Goal: Task Accomplishment & Management: Manage account settings

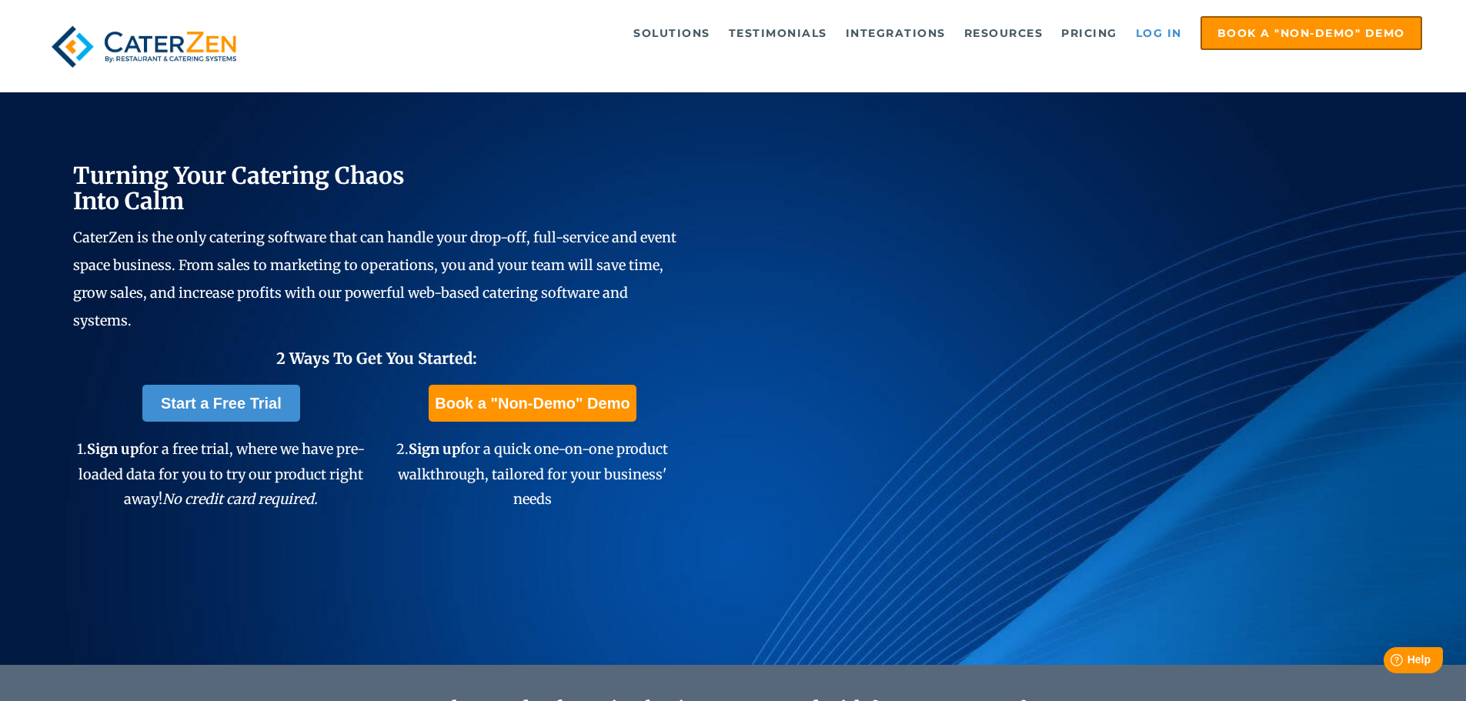
click at [1155, 38] on link "Log in" at bounding box center [1160, 33] width 62 height 31
click at [377, 24] on ul "Solutions Catering CRM Catering Sales Catering Management Catering Marketing Ca…" at bounding box center [850, 33] width 1143 height 34
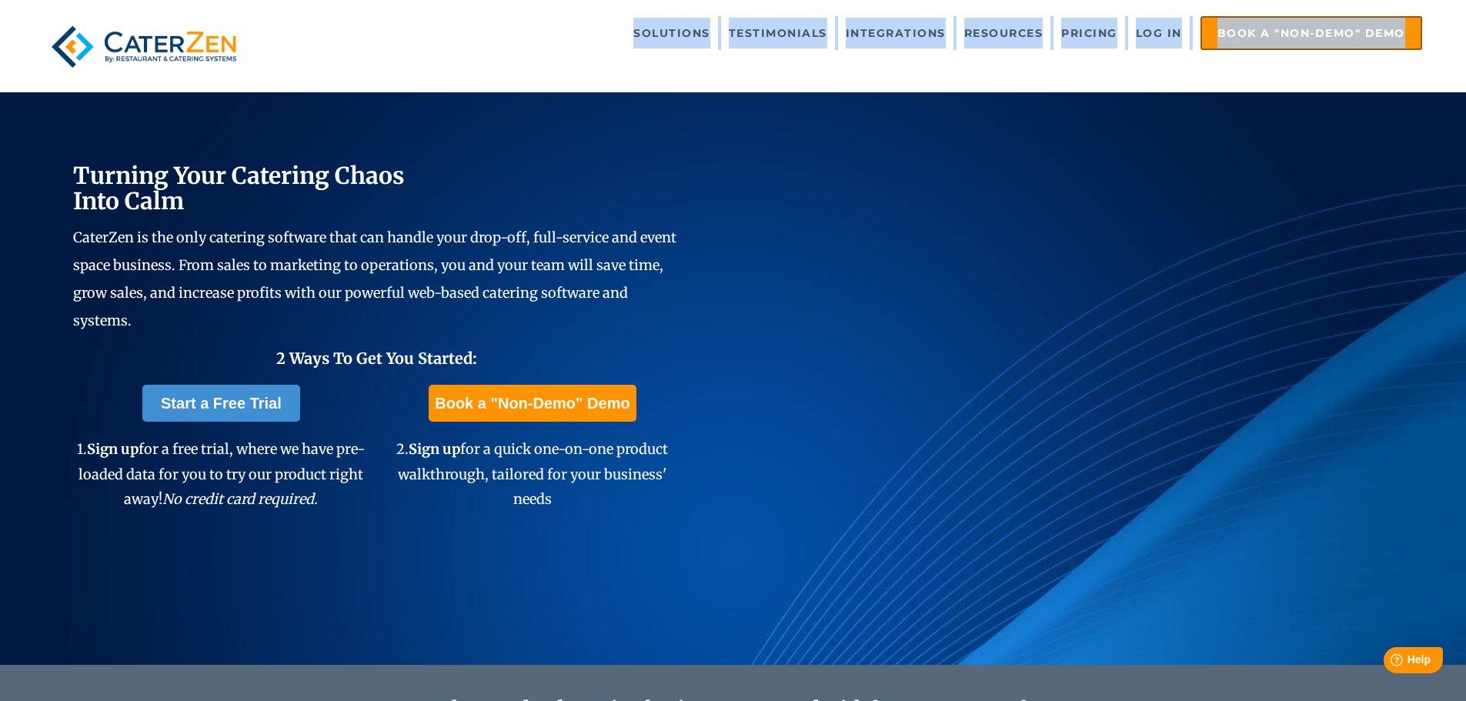
click at [377, 24] on ul "Solutions Catering CRM Catering Sales Catering Management Catering Marketing Ca…" at bounding box center [850, 33] width 1143 height 34
drag, startPoint x: 0, startPoint y: 0, endPoint x: 377, endPoint y: 38, distance: 379.1
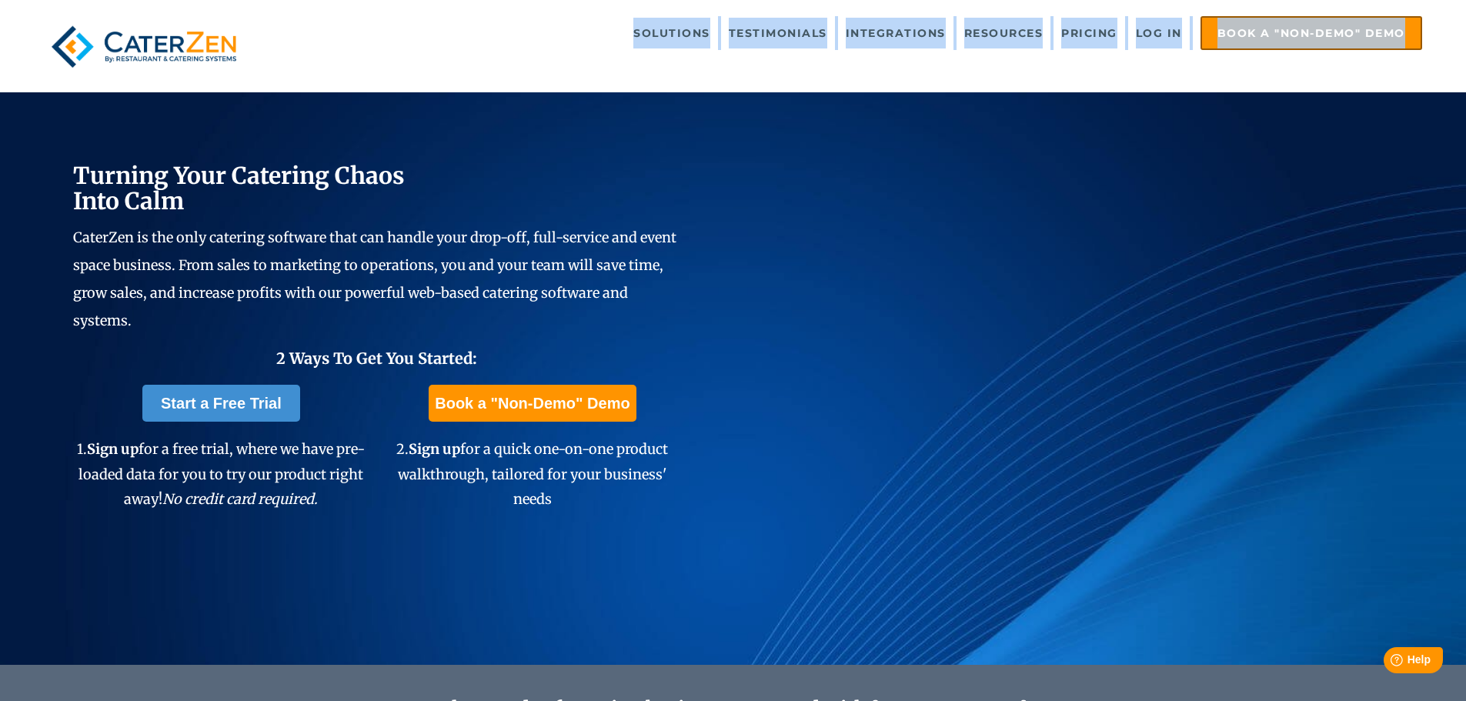
click at [377, 25] on ul "Solutions Catering CRM Catering Sales Catering Management Catering Marketing Ca…" at bounding box center [850, 33] width 1143 height 34
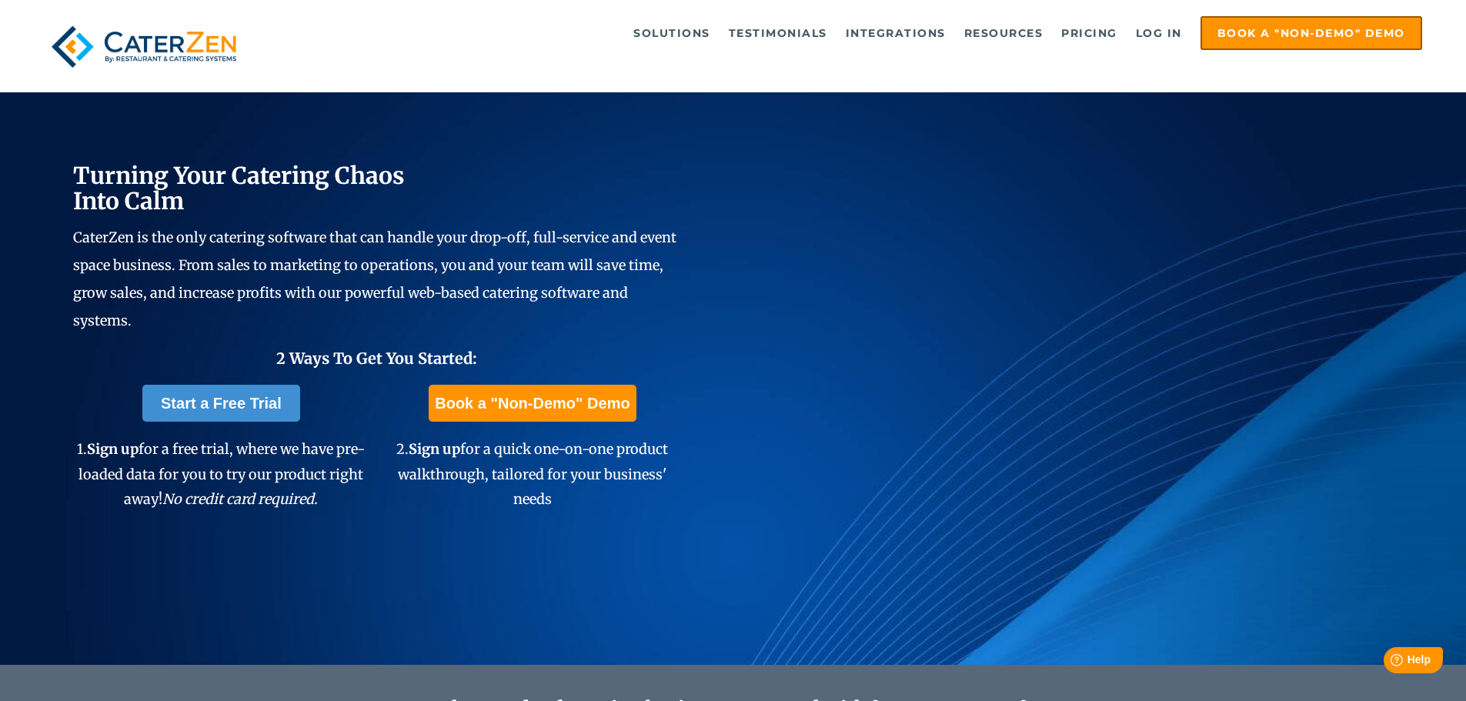
drag, startPoint x: 390, startPoint y: 43, endPoint x: 360, endPoint y: 42, distance: 30.0
click at [388, 43] on ul "Solutions Catering CRM Catering Sales Catering Management Catering Marketing Ca…" at bounding box center [850, 33] width 1143 height 34
drag, startPoint x: 360, startPoint y: 42, endPoint x: 376, endPoint y: 32, distance: 18.8
click at [374, 33] on ul "Solutions Catering CRM Catering Sales Catering Management Catering Marketing Ca…" at bounding box center [850, 33] width 1143 height 34
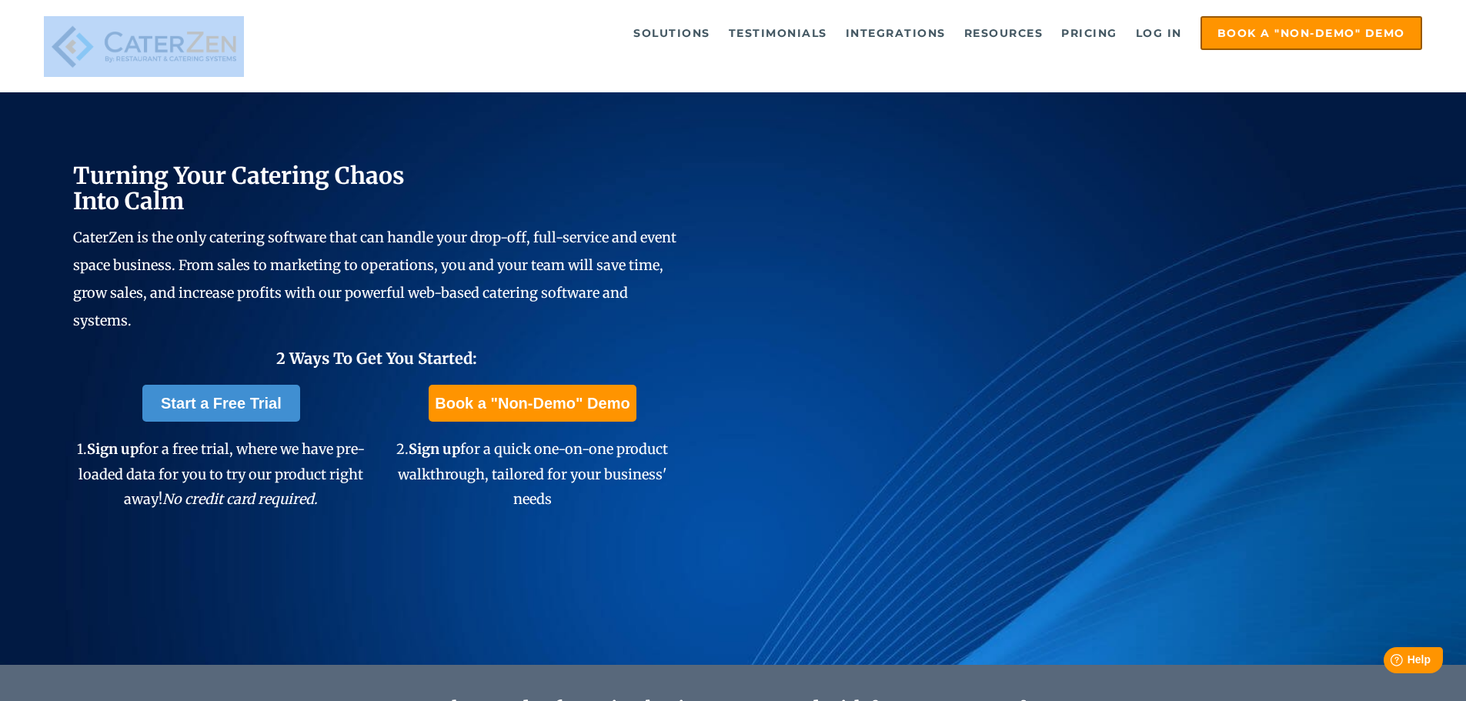
drag, startPoint x: 376, startPoint y: 32, endPoint x: 383, endPoint y: 12, distance: 20.7
click at [382, 9] on div "Solutions Catering CRM Catering Sales Catering Management Catering Marketing Ca…" at bounding box center [733, 46] width 1466 height 92
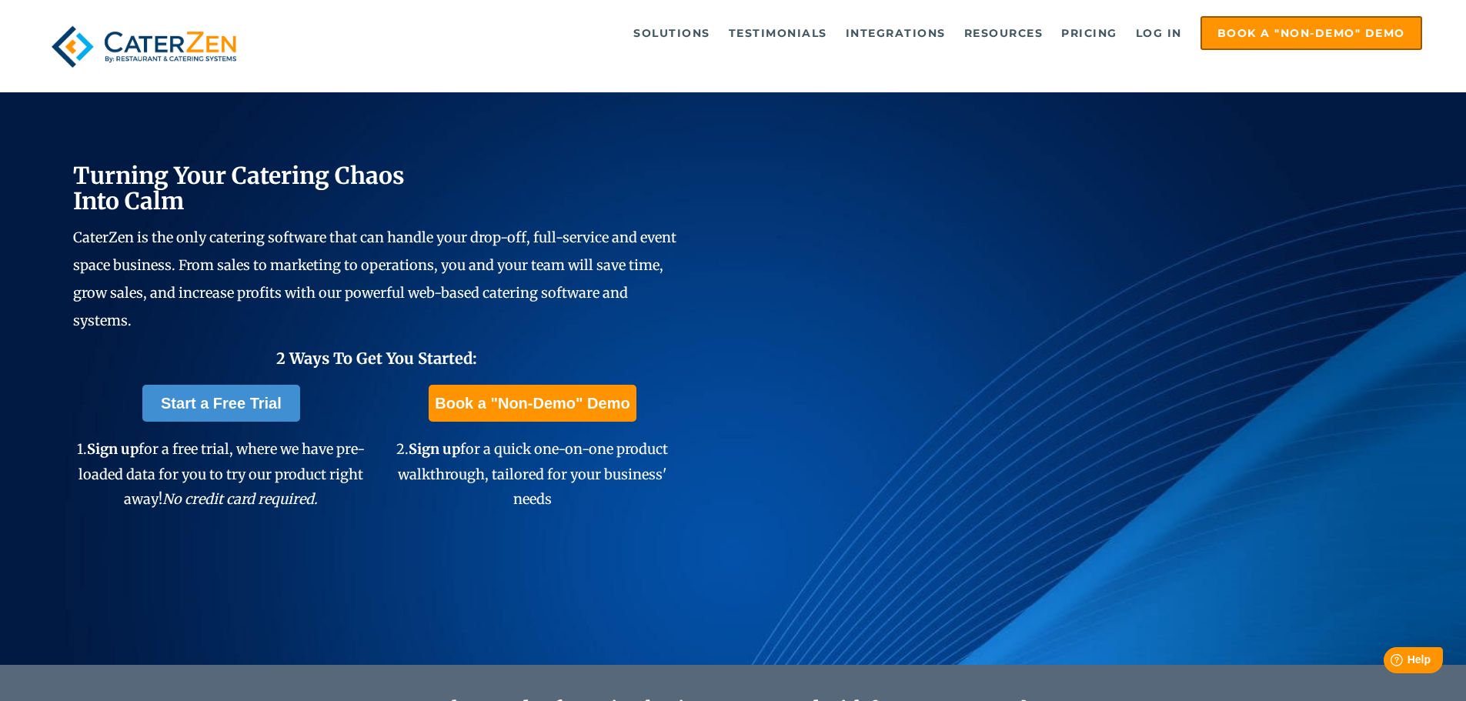
click at [388, 12] on div "Solutions Catering CRM Catering Sales Catering Management Catering Marketing Ca…" at bounding box center [733, 46] width 1466 height 92
drag, startPoint x: 524, startPoint y: -93, endPoint x: 1149, endPoint y: 28, distance: 636.6
click at [1149, 28] on link "Log in" at bounding box center [1160, 33] width 62 height 31
click at [1145, 28] on link "Log in" at bounding box center [1160, 33] width 62 height 31
